Goal: Task Accomplishment & Management: Use online tool/utility

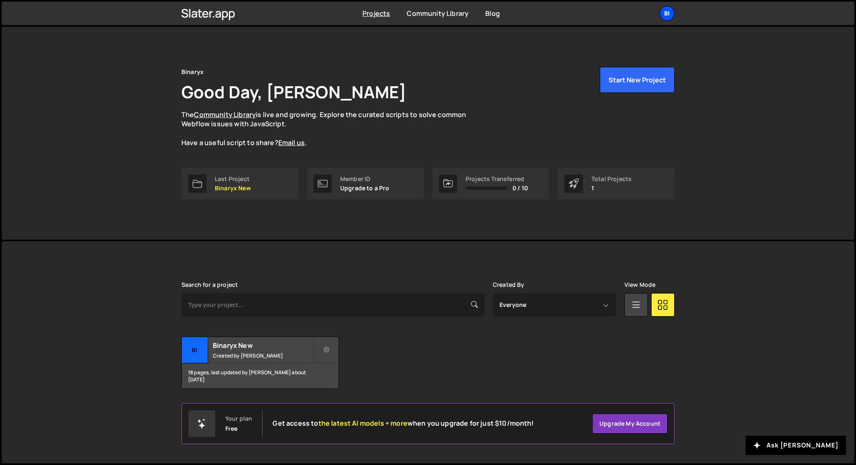
click at [674, 13] on div "Bi" at bounding box center [667, 13] width 15 height 15
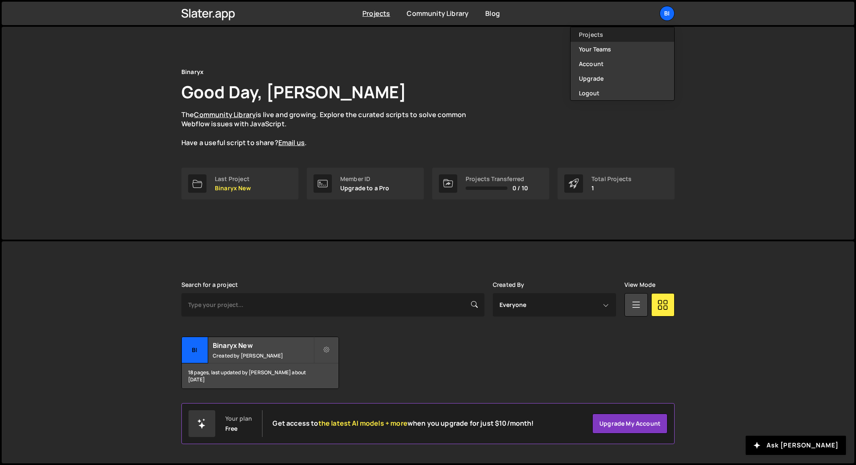
click at [603, 38] on link "Projects" at bounding box center [623, 34] width 104 height 15
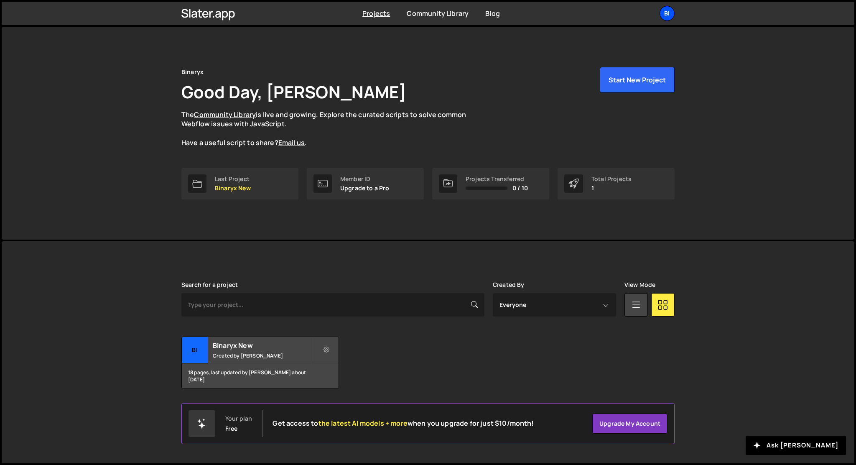
click at [669, 18] on div "Bi" at bounding box center [667, 13] width 15 height 15
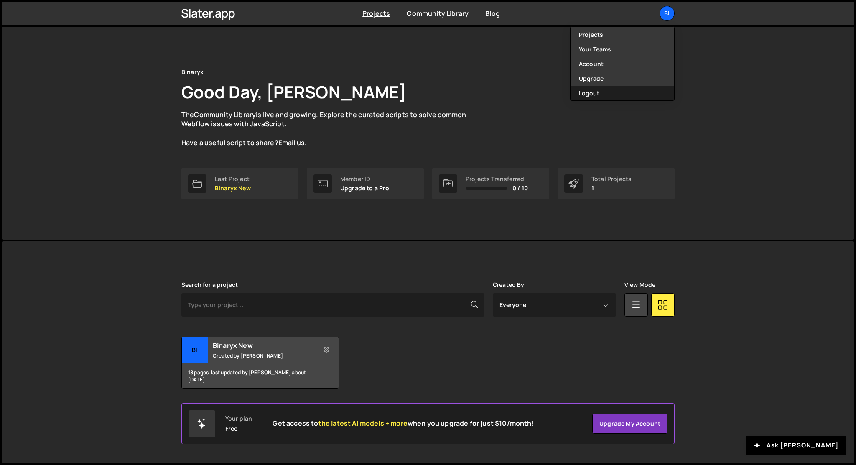
click at [585, 94] on button "Logout" at bounding box center [623, 93] width 104 height 15
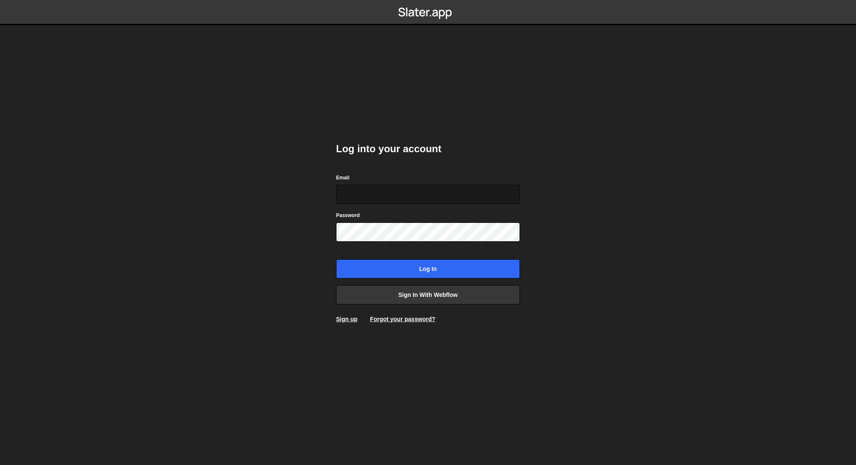
type input "[EMAIL_ADDRESS][DOMAIN_NAME]"
click at [436, 186] on input "[EMAIL_ADDRESS][DOMAIN_NAME]" at bounding box center [428, 194] width 184 height 19
click at [428, 159] on div "Log into your account Email anastasiia.serhieieva@binaryx.com Password Log in S…" at bounding box center [428, 233] width 184 height 206
click at [342, 318] on link "Sign up" at bounding box center [346, 319] width 21 height 7
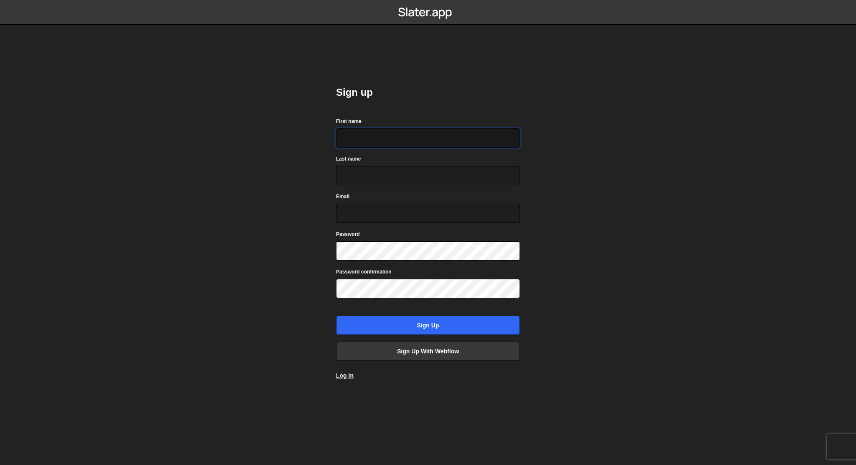
click at [395, 147] on input "First name" at bounding box center [428, 137] width 184 height 19
click at [345, 377] on link "Log in" at bounding box center [345, 375] width 18 height 7
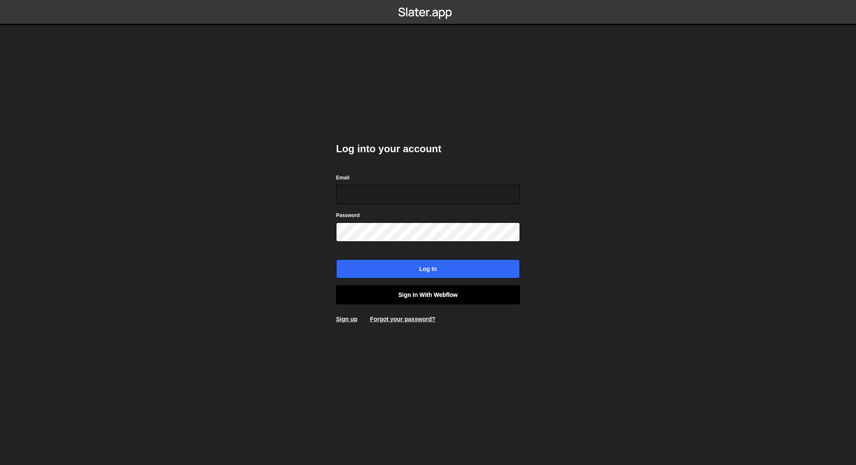
type input "[EMAIL_ADDRESS][DOMAIN_NAME]"
click at [381, 295] on link "Sign in with Webflow" at bounding box center [428, 294] width 184 height 19
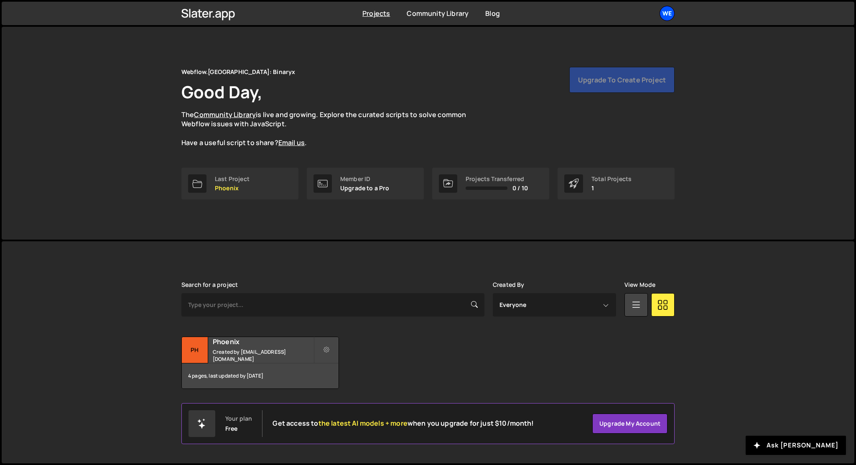
click at [668, 15] on div "We" at bounding box center [667, 13] width 15 height 15
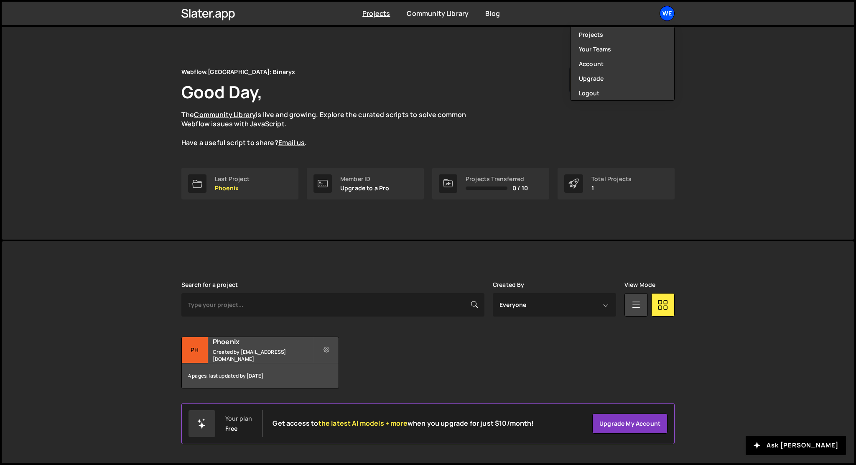
click at [668, 15] on div "We" at bounding box center [667, 13] width 15 height 15
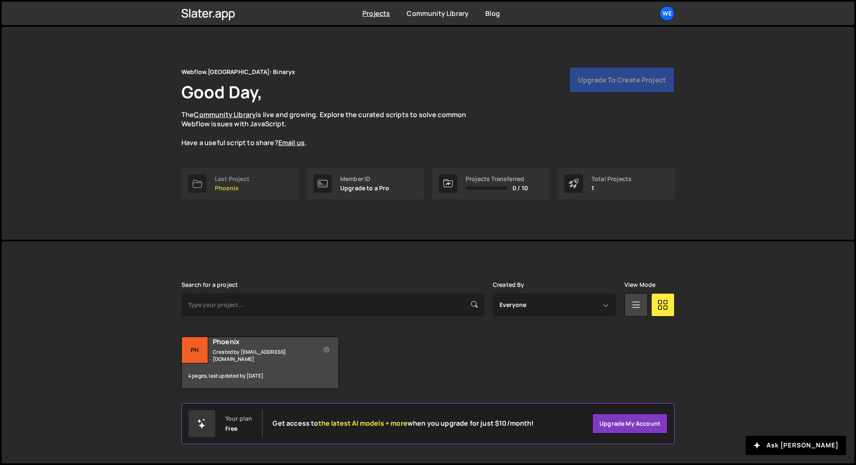
click at [257, 178] on link "Last Project Phoenix" at bounding box center [239, 184] width 117 height 32
